Goal: Book appointment/travel/reservation

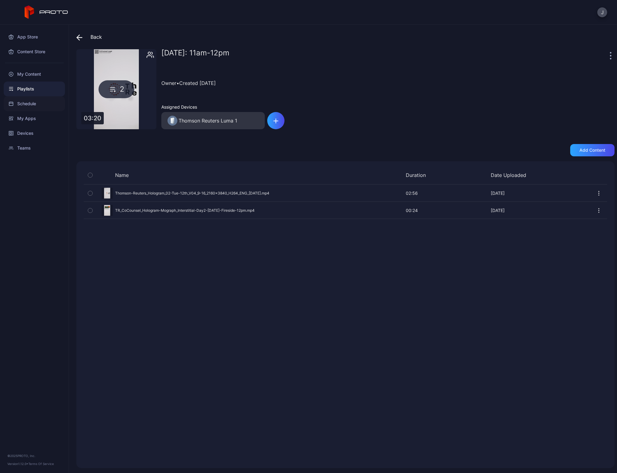
click at [39, 108] on div "Schedule" at bounding box center [34, 103] width 61 height 15
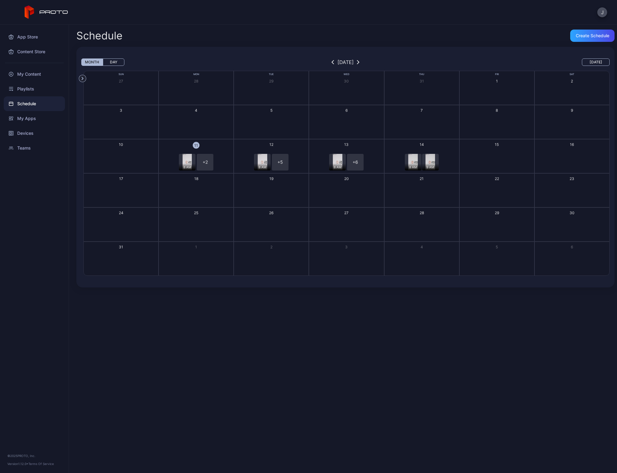
click at [292, 152] on button "12 8 AM + 5 + 6" at bounding box center [271, 156] width 75 height 34
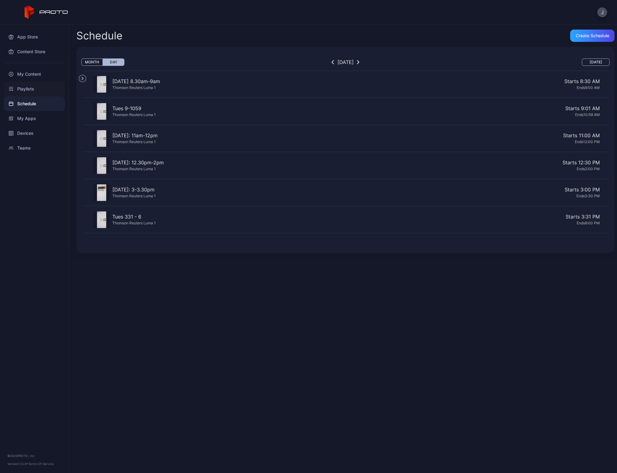
click at [26, 88] on div "Playlists" at bounding box center [34, 89] width 61 height 15
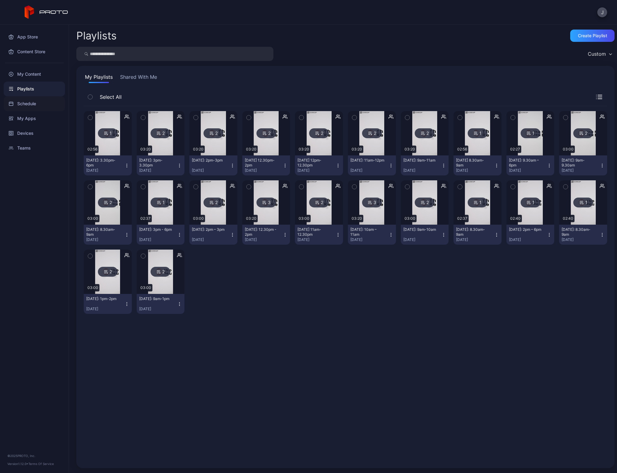
click at [18, 100] on div "Schedule" at bounding box center [34, 103] width 61 height 15
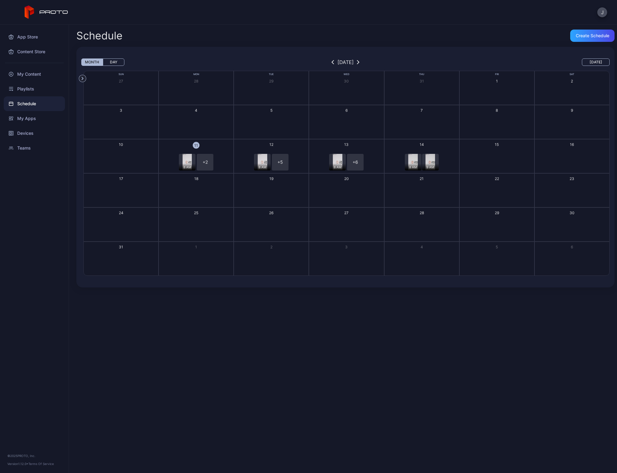
click at [366, 156] on div "8 AM + 6" at bounding box center [346, 162] width 73 height 17
